Goal: Task Accomplishment & Management: Use online tool/utility

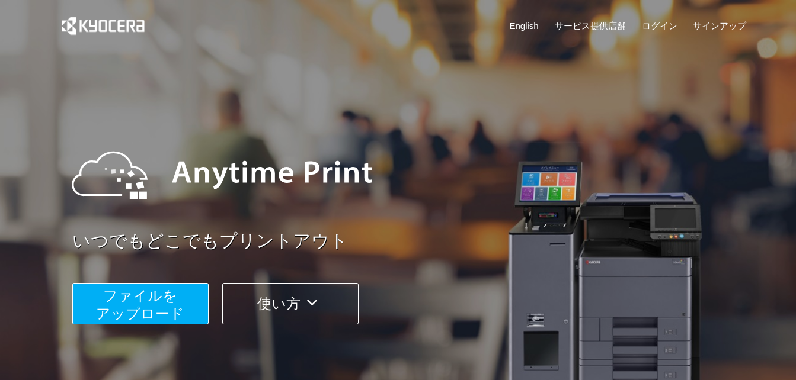
click at [179, 301] on button "ファイルを ​​アップロード" at bounding box center [140, 303] width 136 height 41
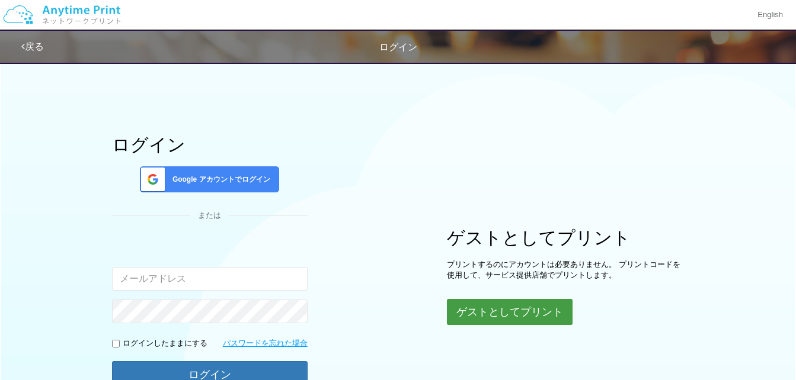
click at [462, 304] on button "ゲストとしてプリント" at bounding box center [510, 312] width 126 height 26
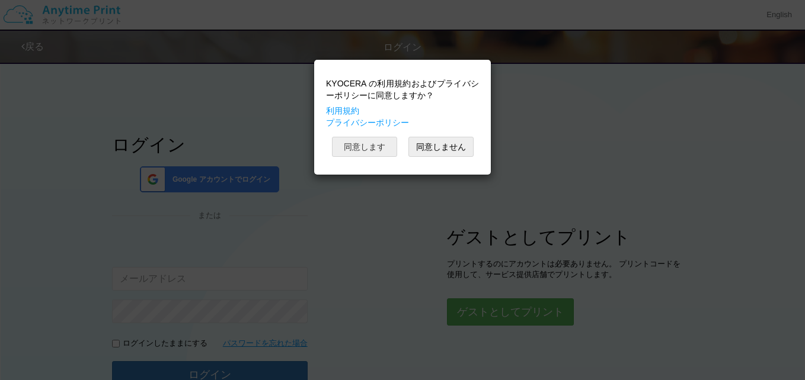
click at [372, 138] on button "同意します" at bounding box center [364, 147] width 65 height 20
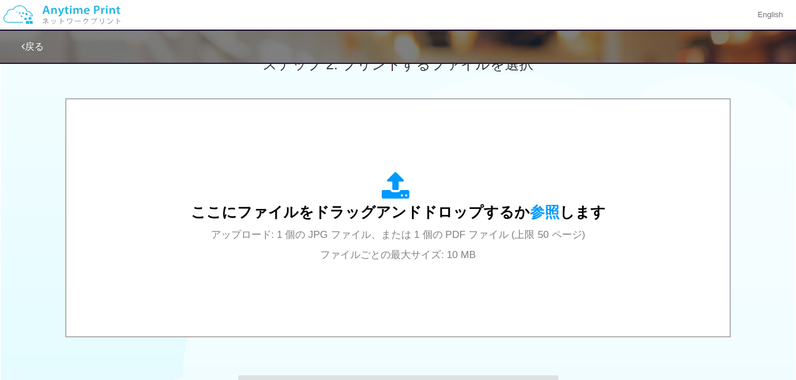
scroll to position [350, 0]
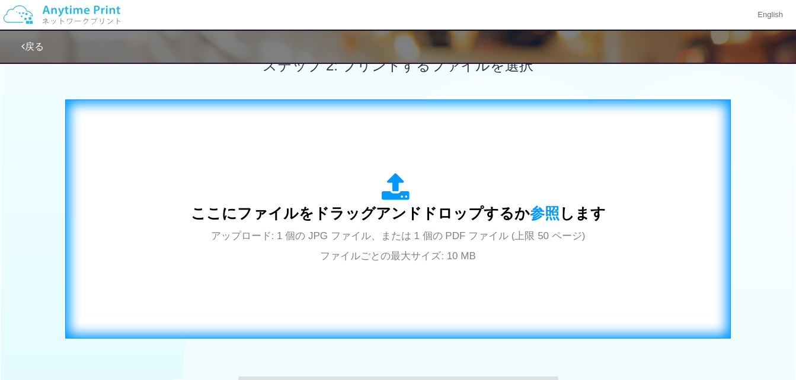
click at [399, 216] on span "ここにファイルをドラッグアンドドロップするか 参照 します" at bounding box center [398, 213] width 415 height 17
click at [411, 282] on div "ここにファイルをドラッグアンドドロップするか 参照 します アップロード: 1 個の JPG ファイル、または 1 個の PDF ファイル (上限 50 ペー…" at bounding box center [398, 219] width 641 height 215
click at [400, 268] on div "ここにファイルをドラッグアンドドロップするか 参照 します アップロード: 1 個の JPG ファイル、または 1 個の PDF ファイル (上限 50 ペー…" at bounding box center [398, 219] width 641 height 215
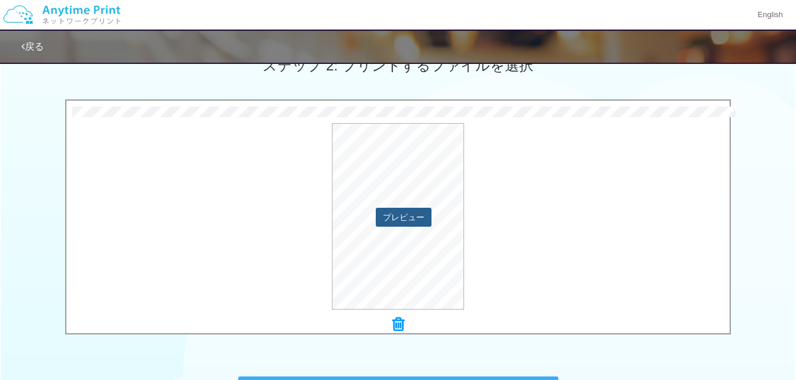
click at [397, 213] on button "プレビュー" at bounding box center [404, 217] width 56 height 19
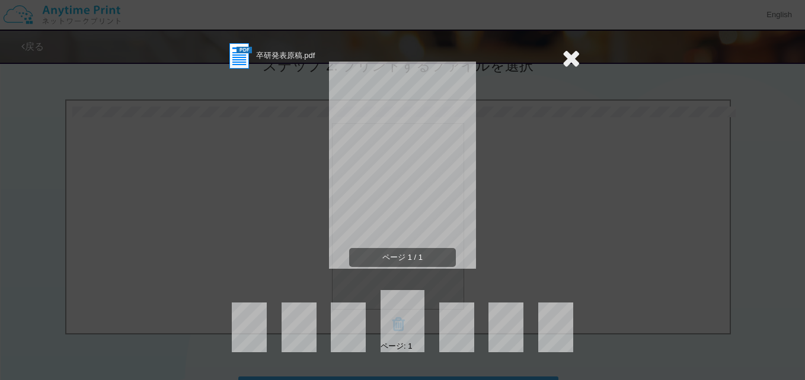
click at [575, 55] on icon at bounding box center [571, 58] width 18 height 24
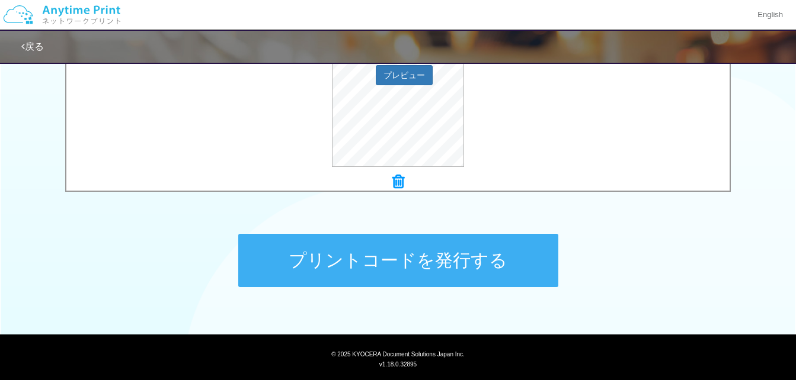
scroll to position [521, 0]
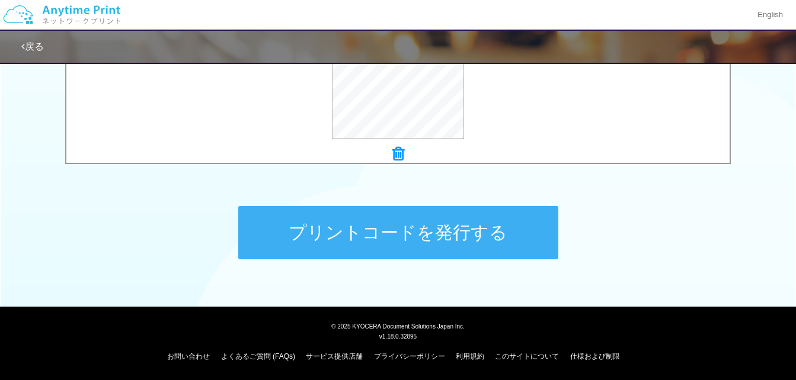
click at [386, 269] on div "プリントコードを発行する" at bounding box center [398, 233] width 356 height 124
click at [385, 251] on button "プリントコードを発行する" at bounding box center [398, 232] width 320 height 53
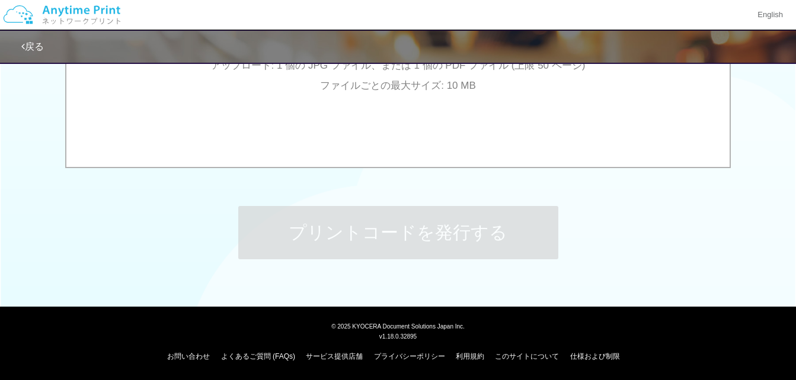
scroll to position [0, 0]
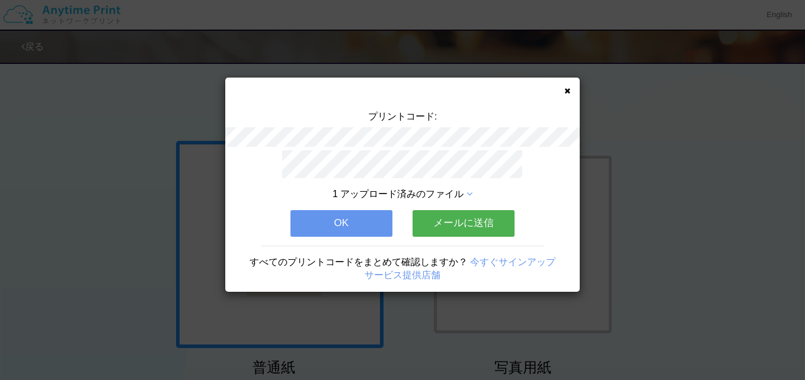
click at [348, 222] on button "OK" at bounding box center [341, 223] width 102 height 26
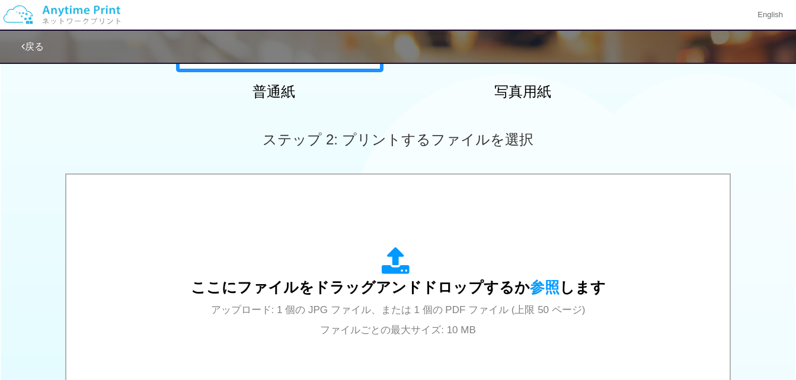
scroll to position [521, 0]
